Goal: Transaction & Acquisition: Book appointment/travel/reservation

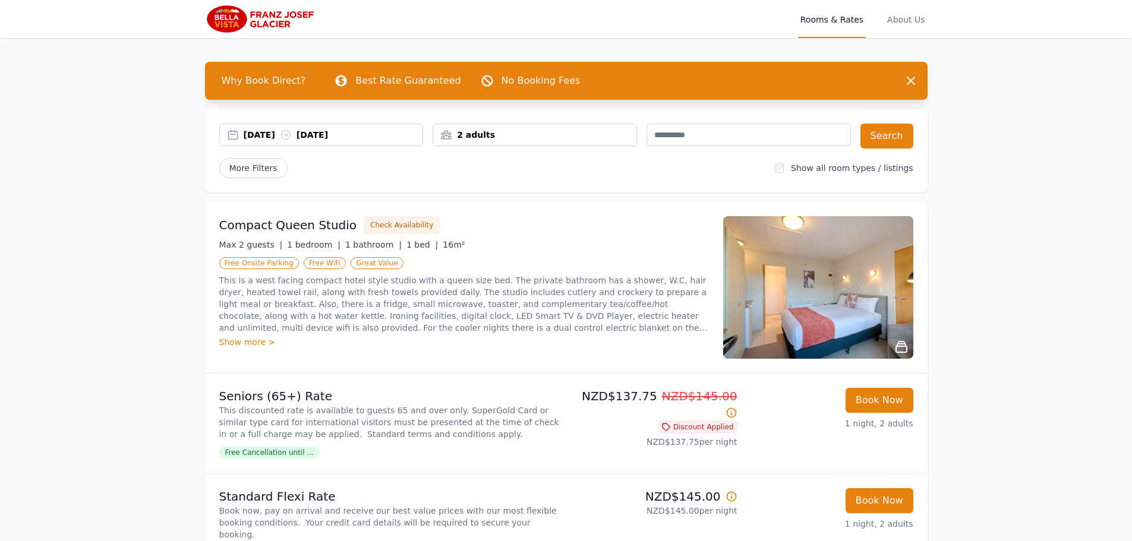
click at [254, 133] on div "[DATE] [DATE]" at bounding box center [333, 135] width 179 height 12
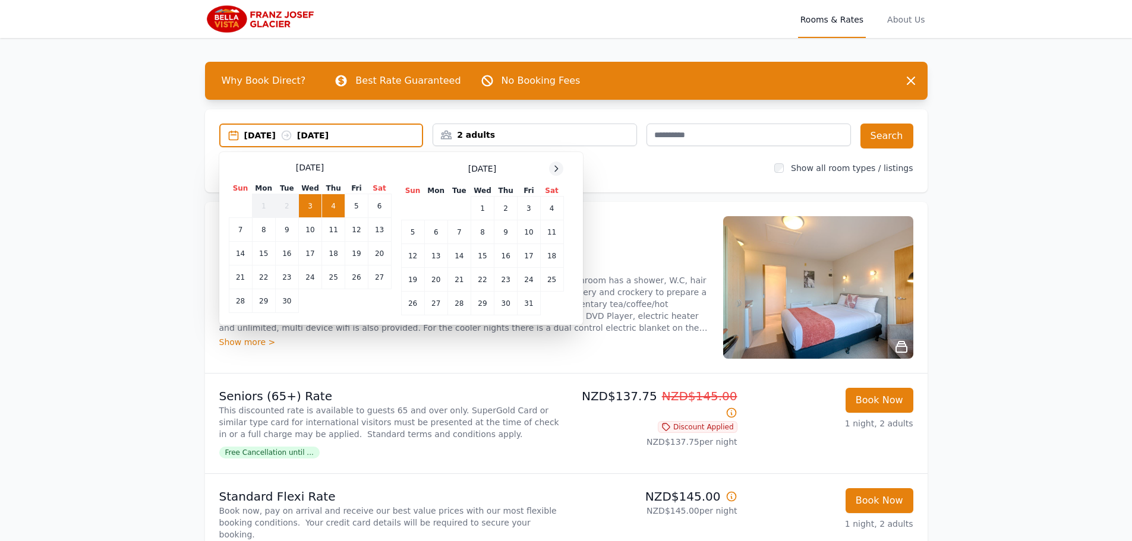
click at [556, 166] on icon at bounding box center [556, 168] width 3 height 5
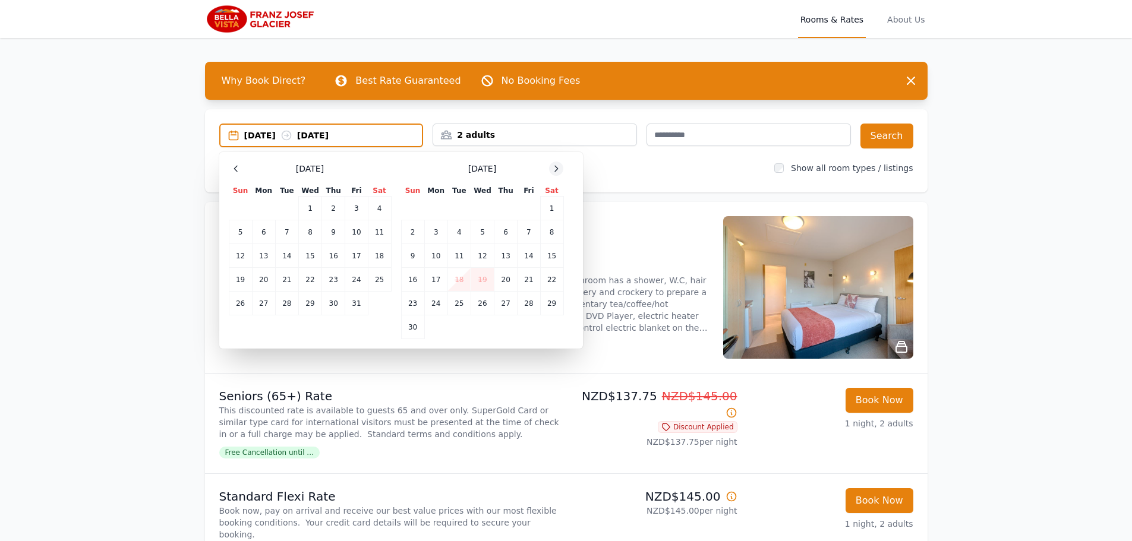
click at [556, 166] on icon at bounding box center [556, 168] width 3 height 5
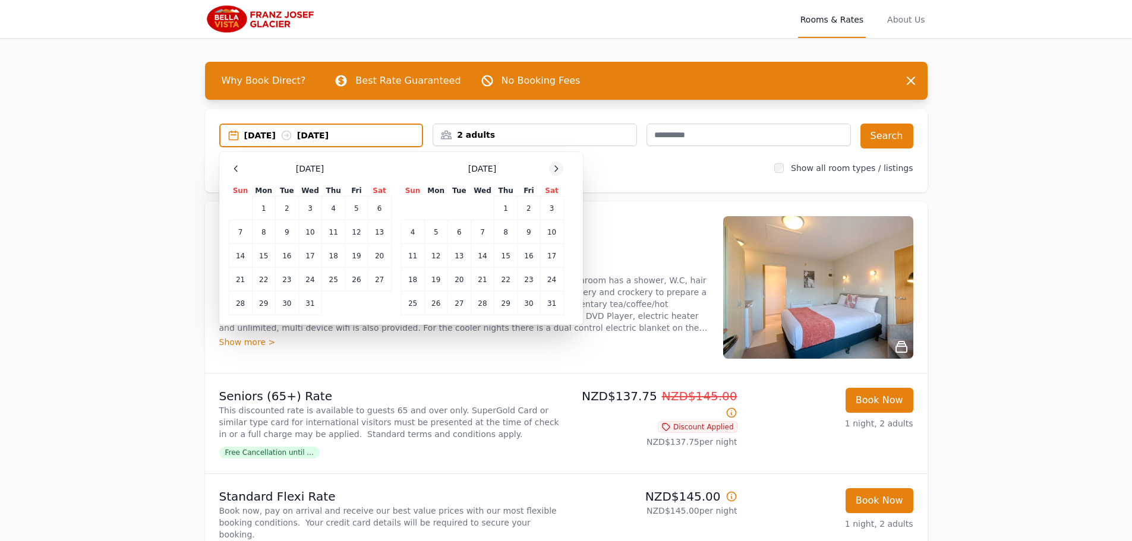
click at [556, 171] on icon at bounding box center [556, 168] width 3 height 5
click at [526, 257] on td "20" at bounding box center [529, 256] width 23 height 24
click at [545, 255] on td "21" at bounding box center [551, 256] width 23 height 24
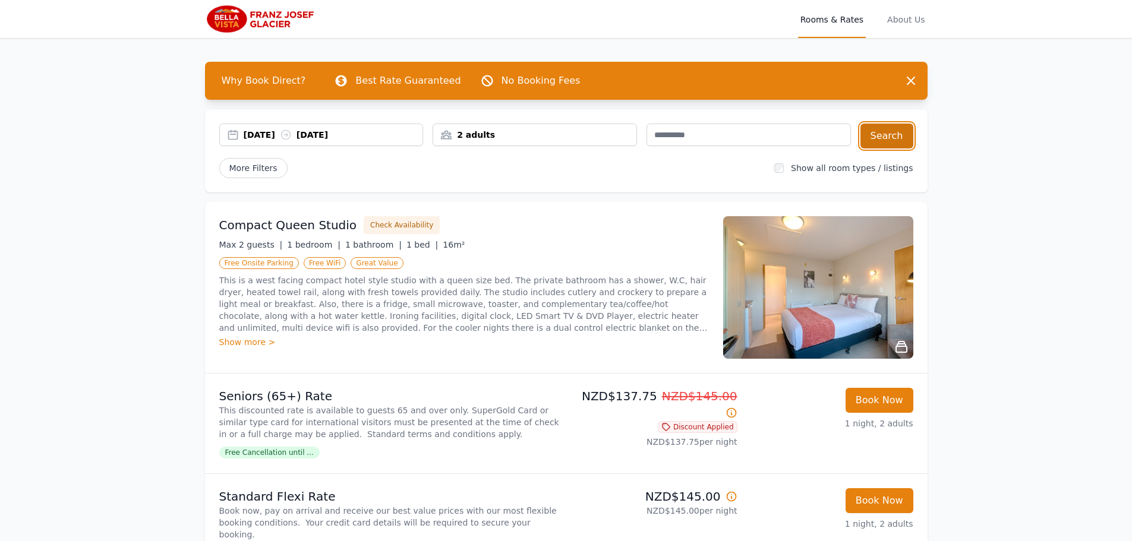
click at [885, 137] on button "Search" at bounding box center [886, 136] width 53 height 25
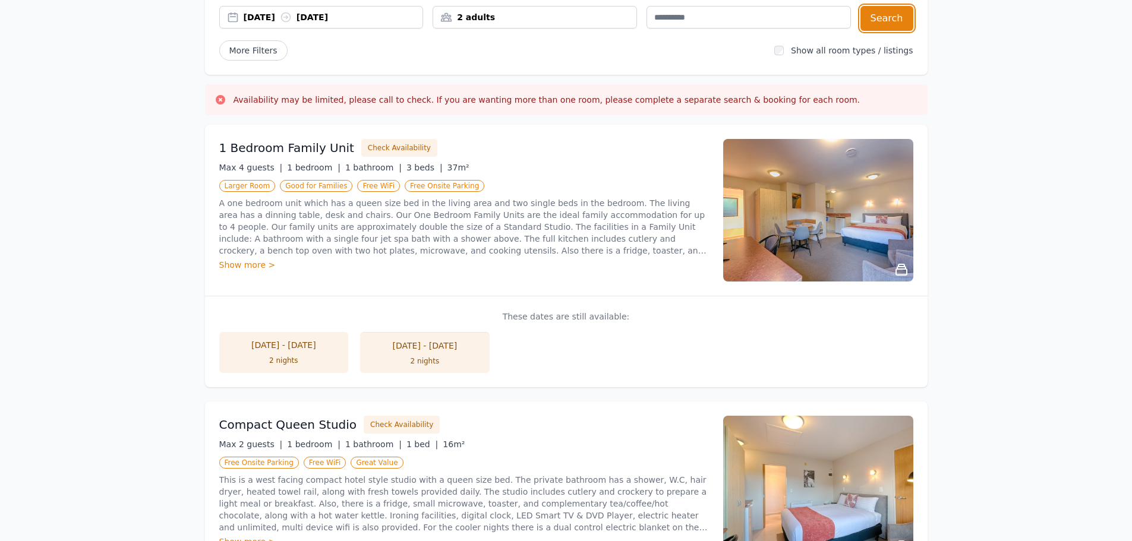
scroll to position [119, 0]
